Goal: Information Seeking & Learning: Learn about a topic

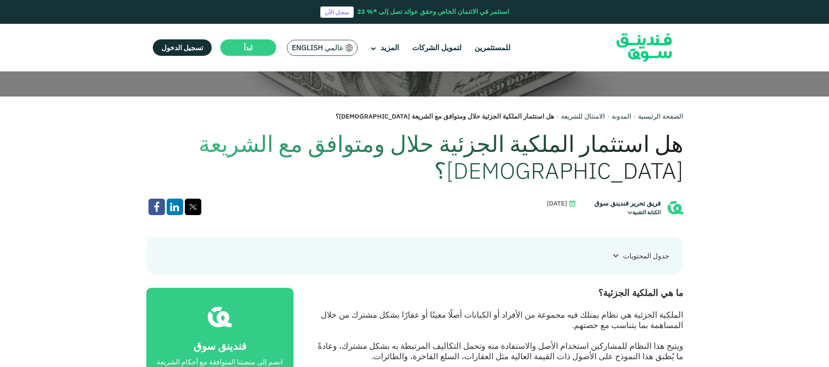
scroll to position [379, 0]
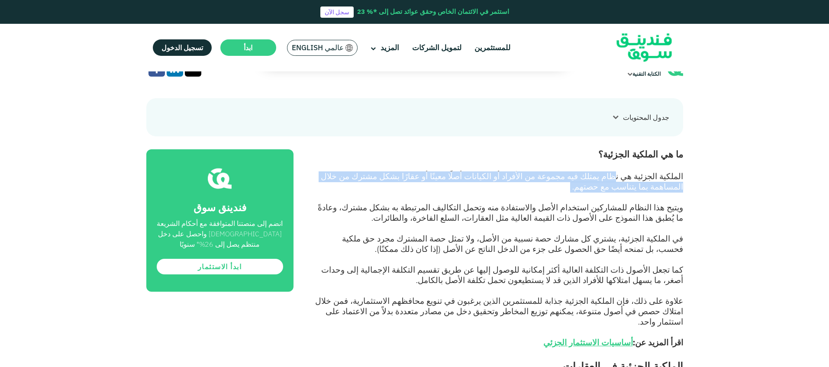
drag, startPoint x: 630, startPoint y: 149, endPoint x: 403, endPoint y: 172, distance: 228.2
click at [403, 172] on p "الملكية الجزئية هي نظام يمتلك فيه مجموعة من الأفراد أو الكيانات أصلًا معينًا أو…" at bounding box center [498, 187] width 370 height 31
click at [525, 172] on p "الملكية الجزئية هي نظام يمتلك فيه مجموعة من الأفراد أو الكيانات أصلًا معينًا أو…" at bounding box center [498, 187] width 370 height 31
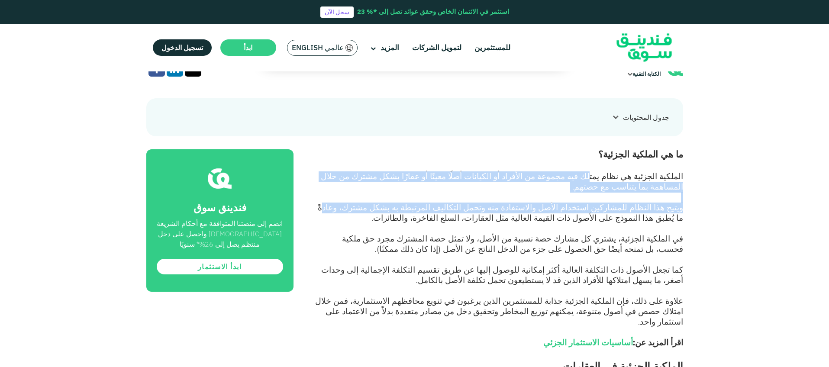
drag, startPoint x: 608, startPoint y: 150, endPoint x: 389, endPoint y: 177, distance: 220.4
click at [471, 172] on p "الملكية الجزئية هي نظام يمتلك فيه مجموعة من الأفراد أو الكيانات أصلًا معينًا أو…" at bounding box center [498, 187] width 370 height 31
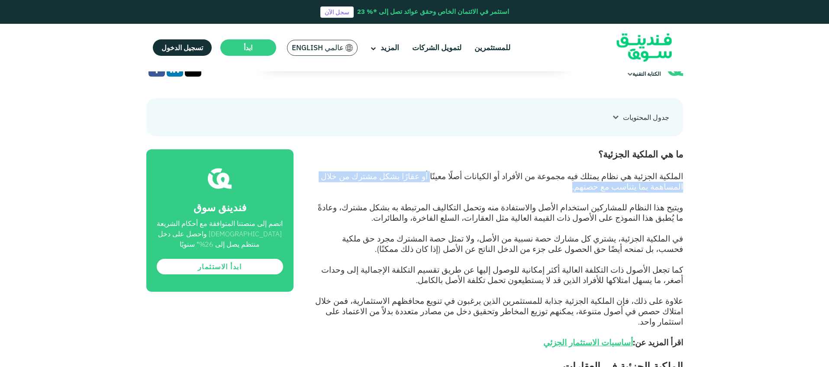
drag, startPoint x: 474, startPoint y: 152, endPoint x: 340, endPoint y: 164, distance: 134.0
click at [340, 172] on p "الملكية الجزئية هي نظام يمتلك فيه مجموعة من الأفراد أو الكيانات أصلًا معينًا أو…" at bounding box center [498, 187] width 370 height 31
click at [435, 172] on p "الملكية الجزئية هي نظام يمتلك فيه مجموعة من الأفراد أو الكيانات أصلًا معينًا أو…" at bounding box center [498, 187] width 370 height 31
drag, startPoint x: 454, startPoint y: 149, endPoint x: 336, endPoint y: 159, distance: 118.7
click at [336, 172] on p "الملكية الجزئية هي نظام يمتلك فيه مجموعة من الأفراد أو الكيانات أصلًا معينًا أو…" at bounding box center [498, 187] width 370 height 31
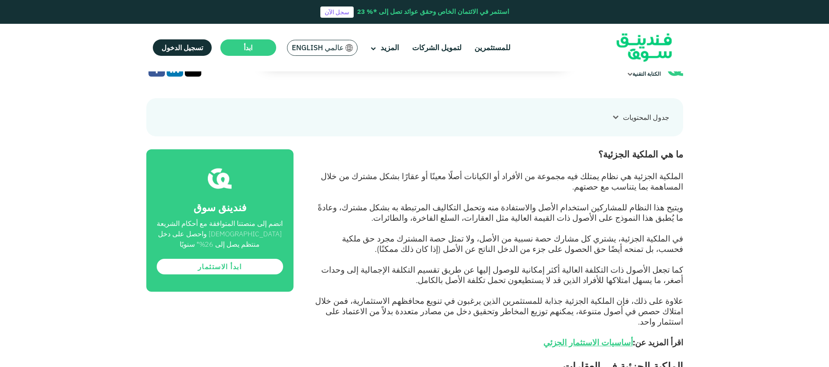
click at [350, 172] on p "الملكية الجزئية هي نظام يمتلك فيه مجموعة من الأفراد أو الكيانات أصلًا معينًا أو…" at bounding box center [498, 187] width 370 height 31
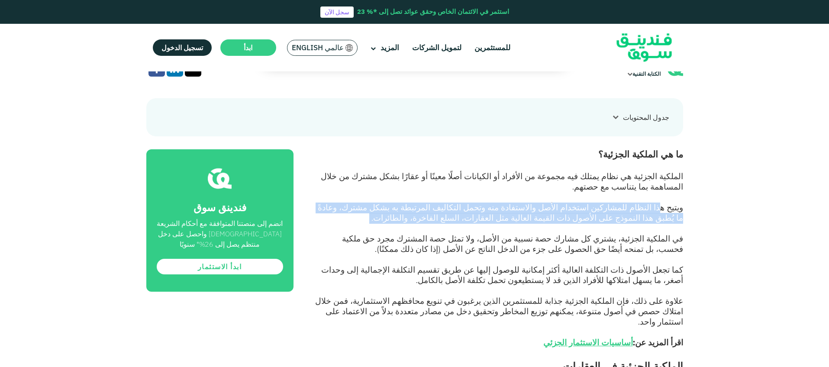
drag, startPoint x: 663, startPoint y: 181, endPoint x: 379, endPoint y: 204, distance: 284.2
click at [379, 204] on p "ويتيح هذا النظام للمشاركين استخدام الأصل والاستفادة منه وتحمل التكاليف المرتبطة…" at bounding box center [498, 218] width 370 height 31
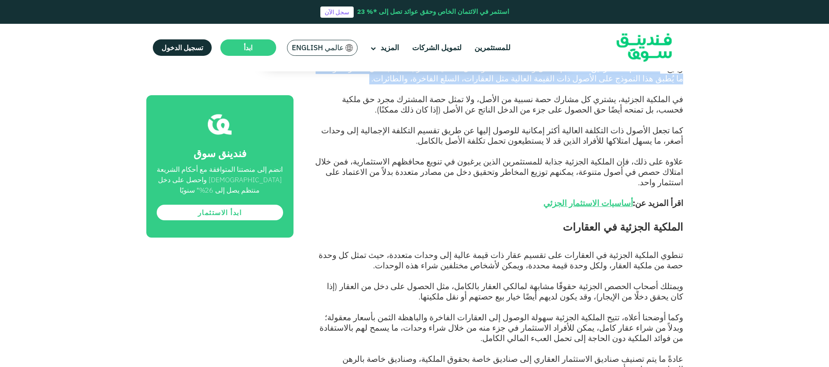
scroll to position [563, 0]
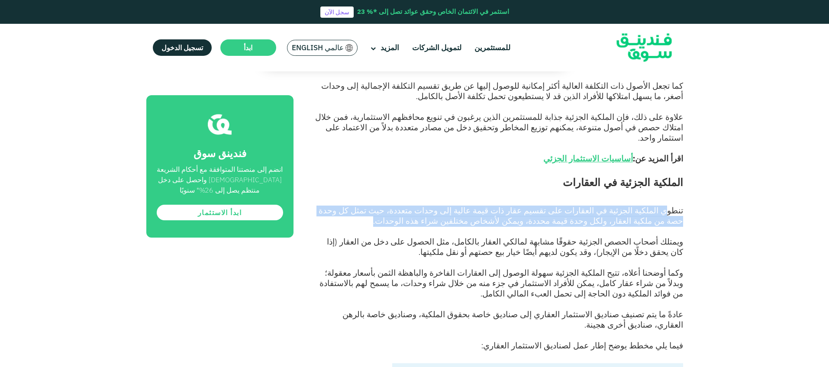
drag, startPoint x: 668, startPoint y: 175, endPoint x: 383, endPoint y: 184, distance: 285.1
click at [383, 206] on p "تنطوي الملكية الجزئية في العقارات على تقسيم عقار ذات قيمة عالية إلى وحدات متعدد…" at bounding box center [498, 221] width 370 height 31
click at [529, 206] on span "تنطوي الملكية الجزئية في العقارات على تقسيم عقار ذات قيمة عالية إلى وحدات متعدد…" at bounding box center [501, 216] width 365 height 20
drag, startPoint x: 503, startPoint y: 183, endPoint x: 684, endPoint y: 172, distance: 181.4
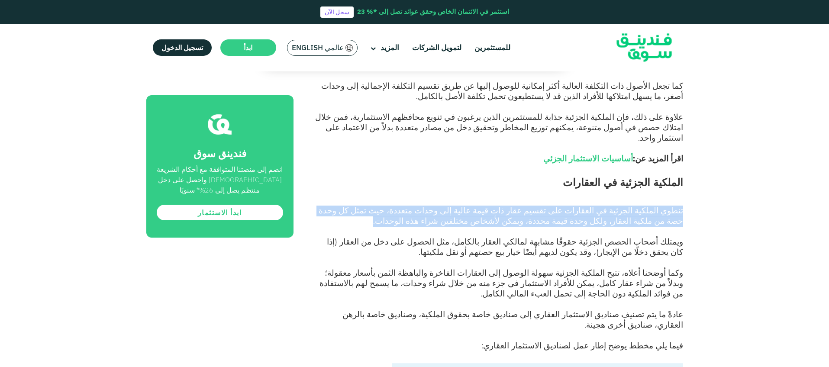
drag, startPoint x: 692, startPoint y: 172, endPoint x: 480, endPoint y: 183, distance: 212.5
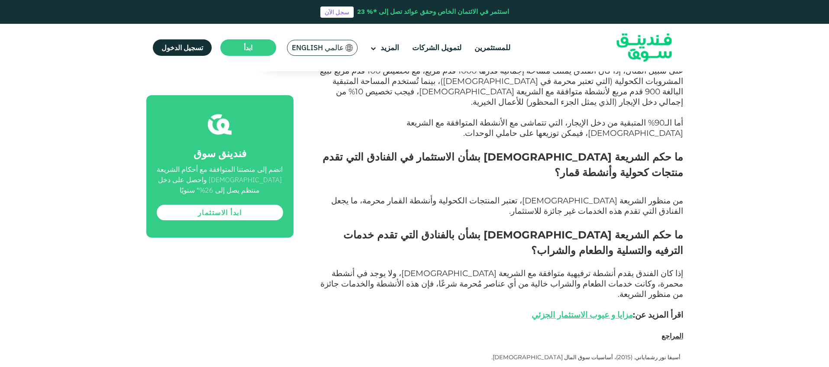
scroll to position [1673, 0]
